Goal: Transaction & Acquisition: Purchase product/service

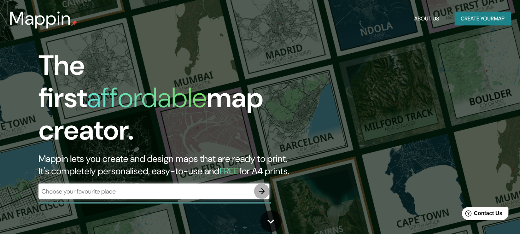
click at [263, 188] on icon "button" at bounding box center [262, 191] width 6 height 6
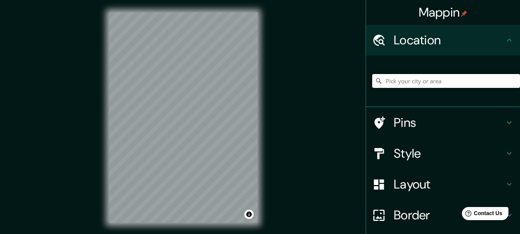
click at [424, 86] on input "Pick your city or area" at bounding box center [446, 81] width 148 height 14
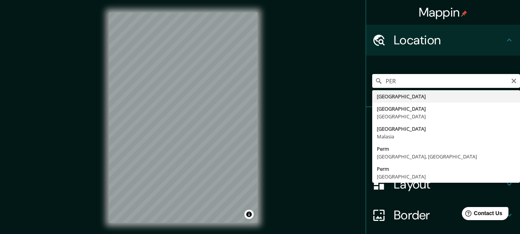
type input "[GEOGRAPHIC_DATA]"
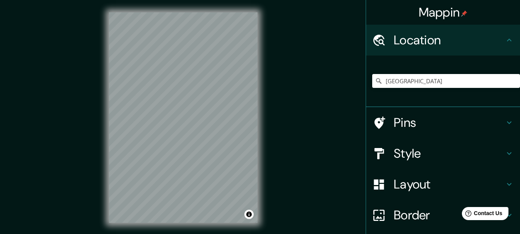
click at [417, 149] on h4 "Style" at bounding box center [449, 152] width 111 height 15
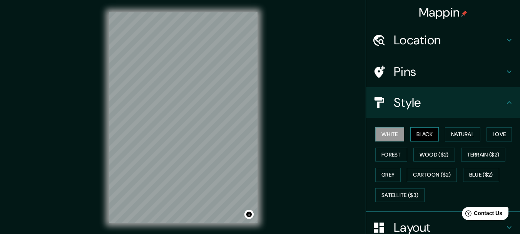
click at [432, 130] on button "Black" at bounding box center [424, 134] width 29 height 14
click at [445, 131] on button "Natural" at bounding box center [462, 134] width 35 height 14
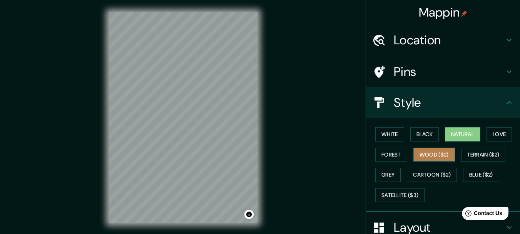
click at [418, 153] on button "Wood ($2)" at bounding box center [434, 154] width 42 height 14
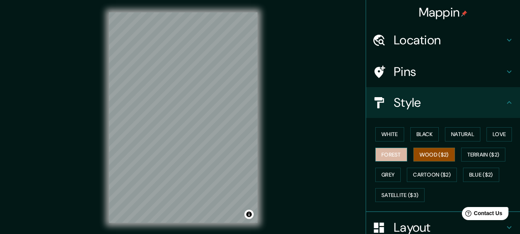
click at [392, 152] on button "Forest" at bounding box center [391, 154] width 32 height 14
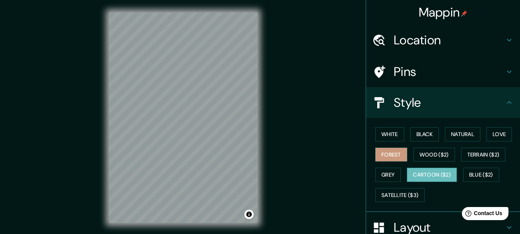
click at [421, 169] on button "Cartoon ($2)" at bounding box center [432, 174] width 50 height 14
click at [473, 155] on button "Terrain ($2)" at bounding box center [483, 154] width 45 height 14
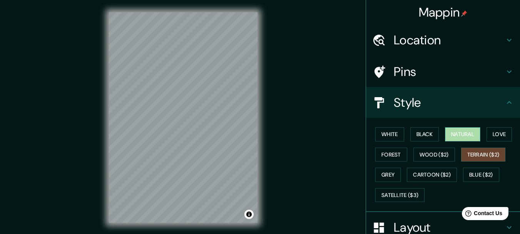
click at [453, 132] on button "Natural" at bounding box center [462, 134] width 35 height 14
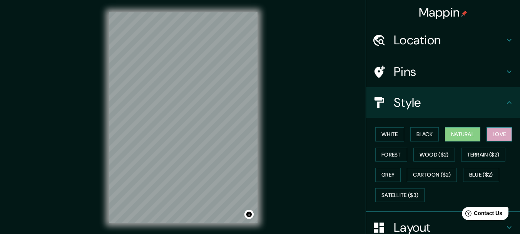
click at [498, 133] on button "Love" at bounding box center [498, 134] width 25 height 14
click at [393, 160] on button "Forest" at bounding box center [391, 154] width 32 height 14
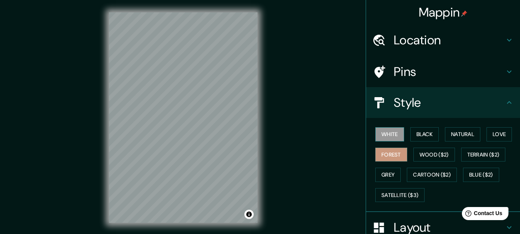
click at [386, 135] on button "White" at bounding box center [389, 134] width 29 height 14
click at [417, 130] on button "Black" at bounding box center [424, 134] width 29 height 14
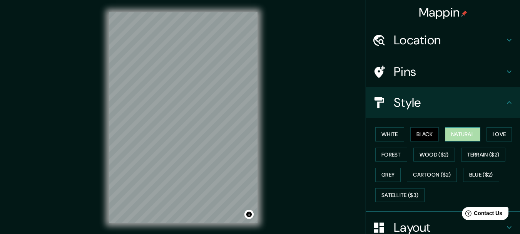
click at [464, 135] on button "Natural" at bounding box center [462, 134] width 35 height 14
click at [388, 132] on button "White" at bounding box center [389, 134] width 29 height 14
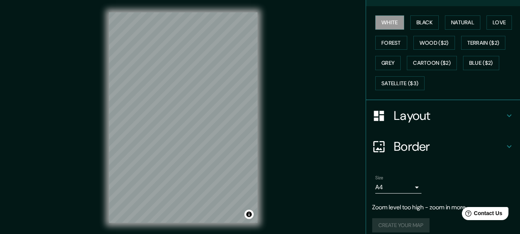
scroll to position [115, 0]
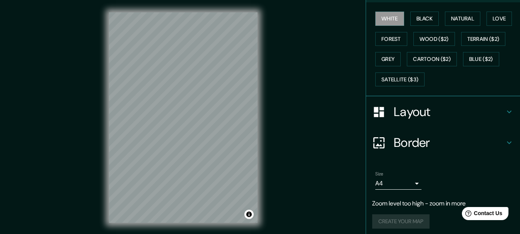
click at [406, 139] on h4 "Border" at bounding box center [449, 142] width 111 height 15
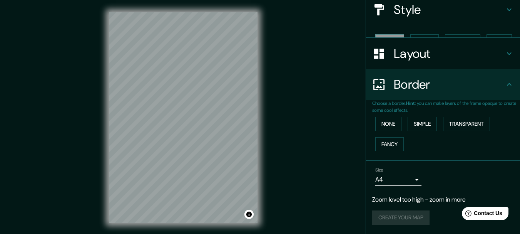
scroll to position [80, 0]
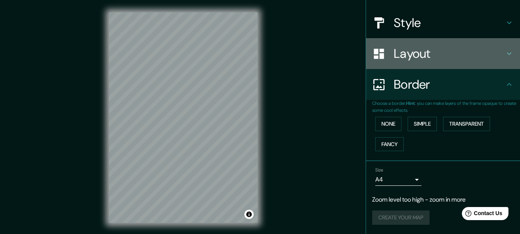
click at [392, 66] on div "Layout" at bounding box center [443, 53] width 154 height 31
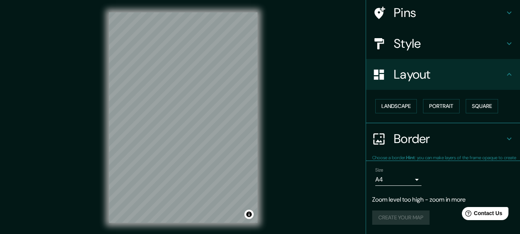
scroll to position [58, 0]
click at [396, 50] on h4 "Style" at bounding box center [449, 43] width 111 height 15
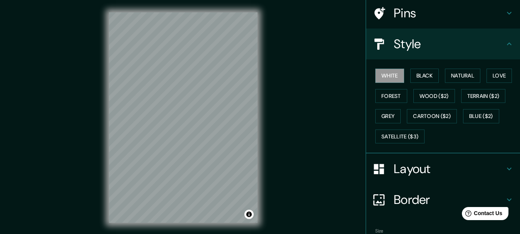
click at [398, 160] on div "Layout" at bounding box center [443, 168] width 154 height 31
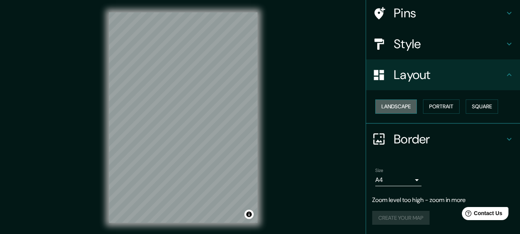
click at [394, 106] on button "Landscape" at bounding box center [396, 106] width 42 height 14
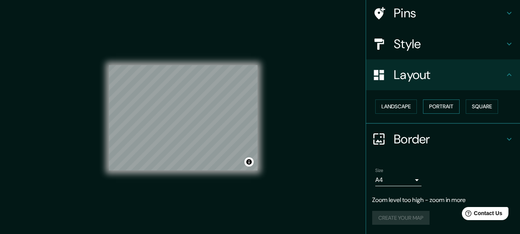
click at [442, 108] on button "Portrait" at bounding box center [441, 106] width 37 height 14
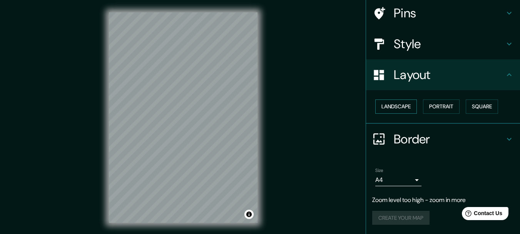
click at [409, 105] on button "Landscape" at bounding box center [396, 106] width 42 height 14
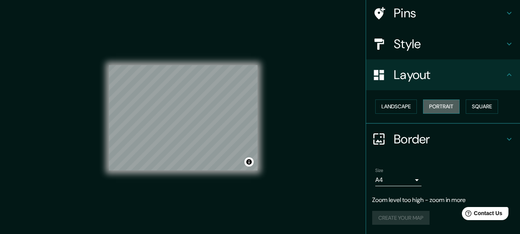
click at [445, 102] on button "Portrait" at bounding box center [441, 106] width 37 height 14
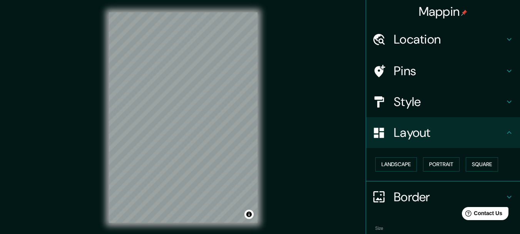
scroll to position [0, 0]
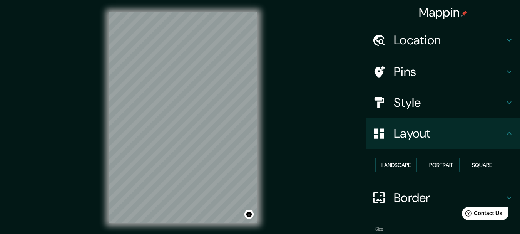
click at [409, 77] on h4 "Pins" at bounding box center [449, 71] width 111 height 15
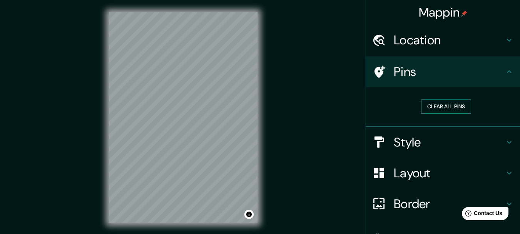
click at [443, 105] on button "Clear all pins" at bounding box center [446, 106] width 50 height 14
click at [420, 44] on h4 "Location" at bounding box center [449, 39] width 111 height 15
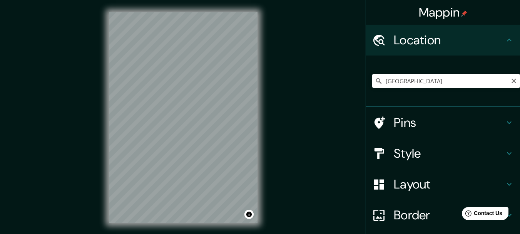
click at [414, 79] on input "[GEOGRAPHIC_DATA]" at bounding box center [446, 81] width 148 height 14
